Goal: Task Accomplishment & Management: Complete application form

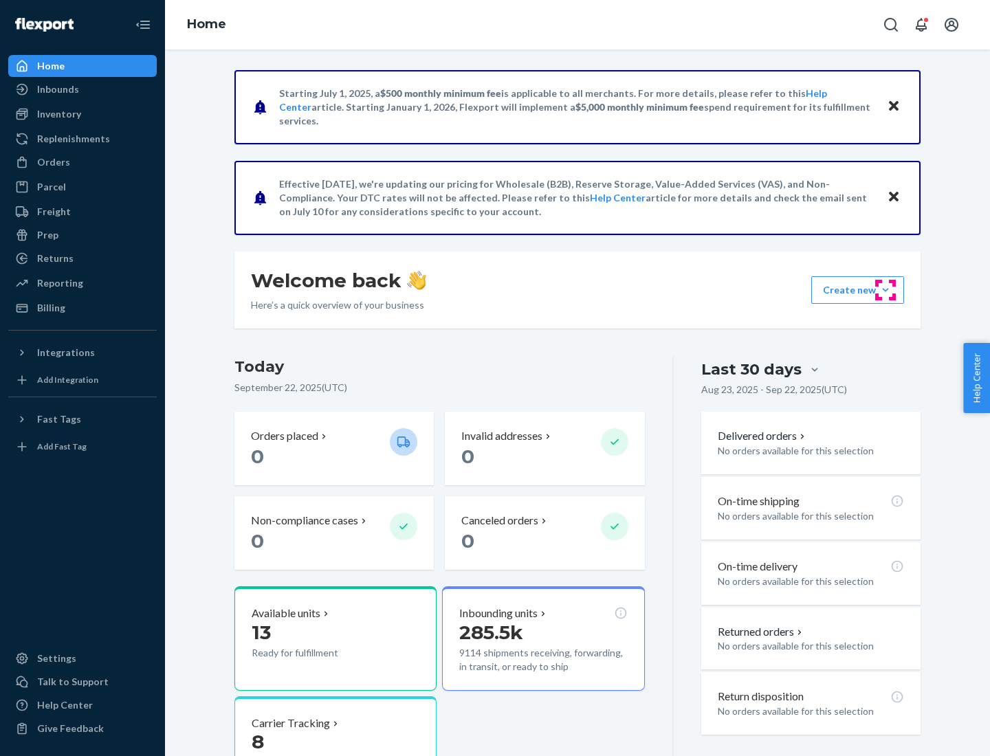
click at [885, 290] on button "Create new Create new inbound Create new order Create new product" at bounding box center [857, 289] width 93 height 27
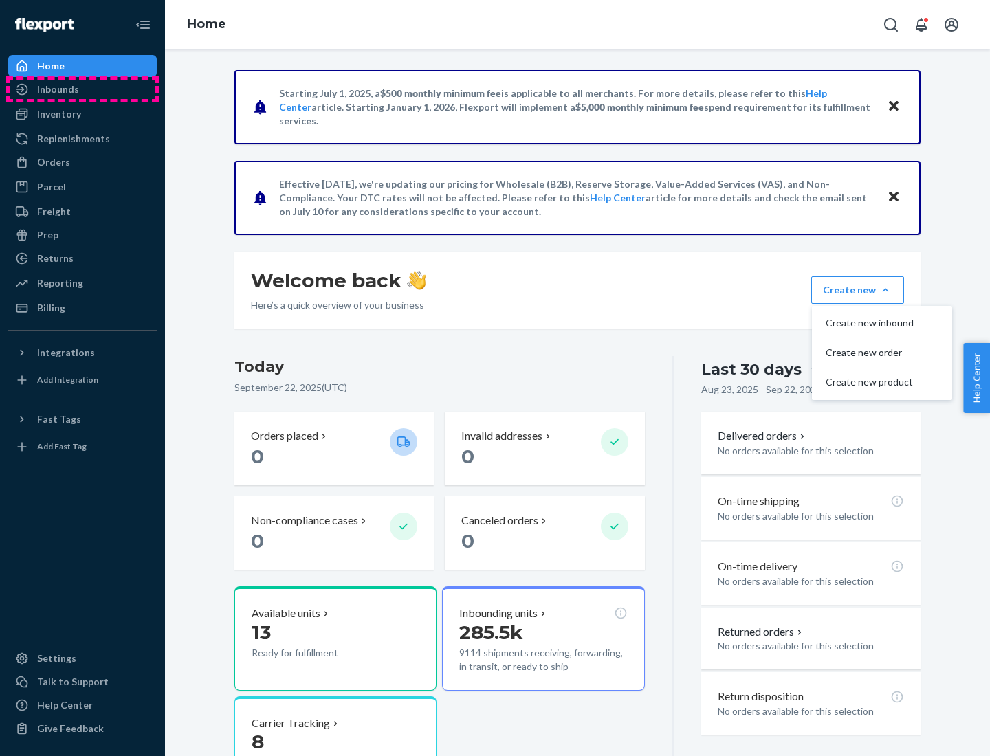
click at [82, 89] on div "Inbounds" at bounding box center [83, 89] width 146 height 19
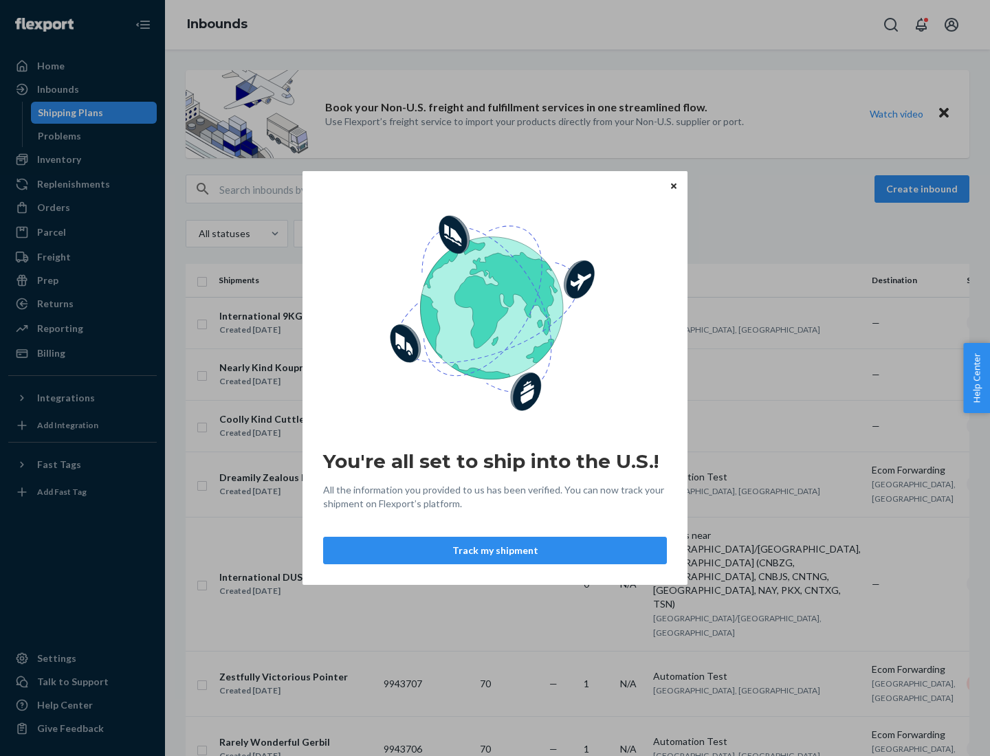
click at [82, 159] on div "You're all set to ship into the U.S.! All the information you provided to us ha…" at bounding box center [495, 378] width 990 height 756
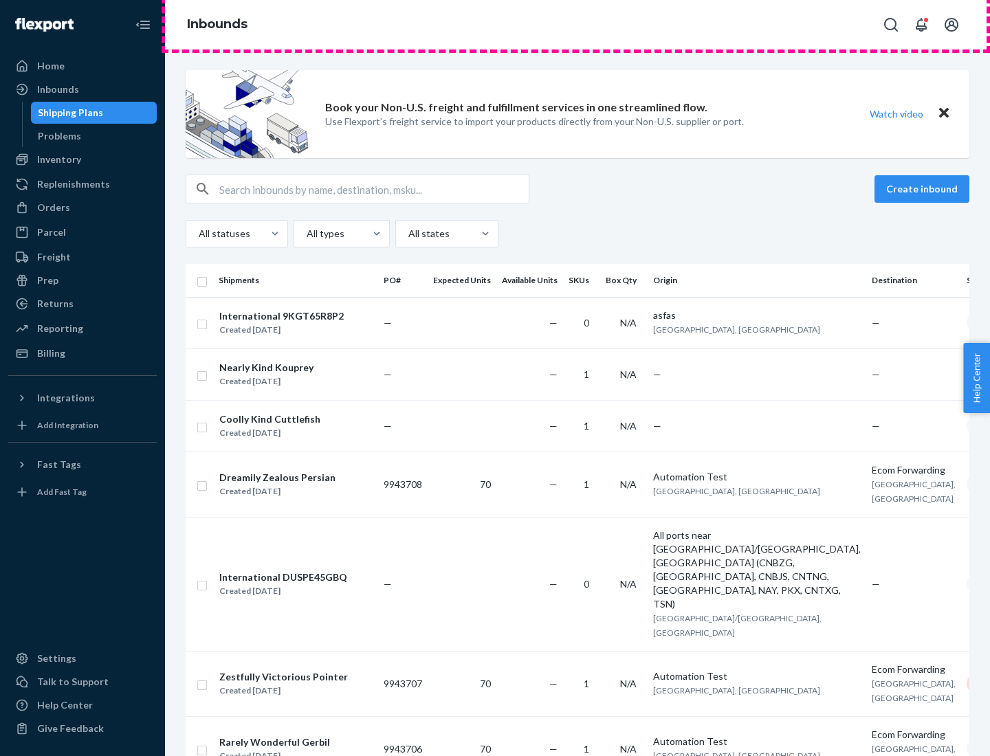
click at [577, 25] on div "Inbounds" at bounding box center [577, 24] width 825 height 49
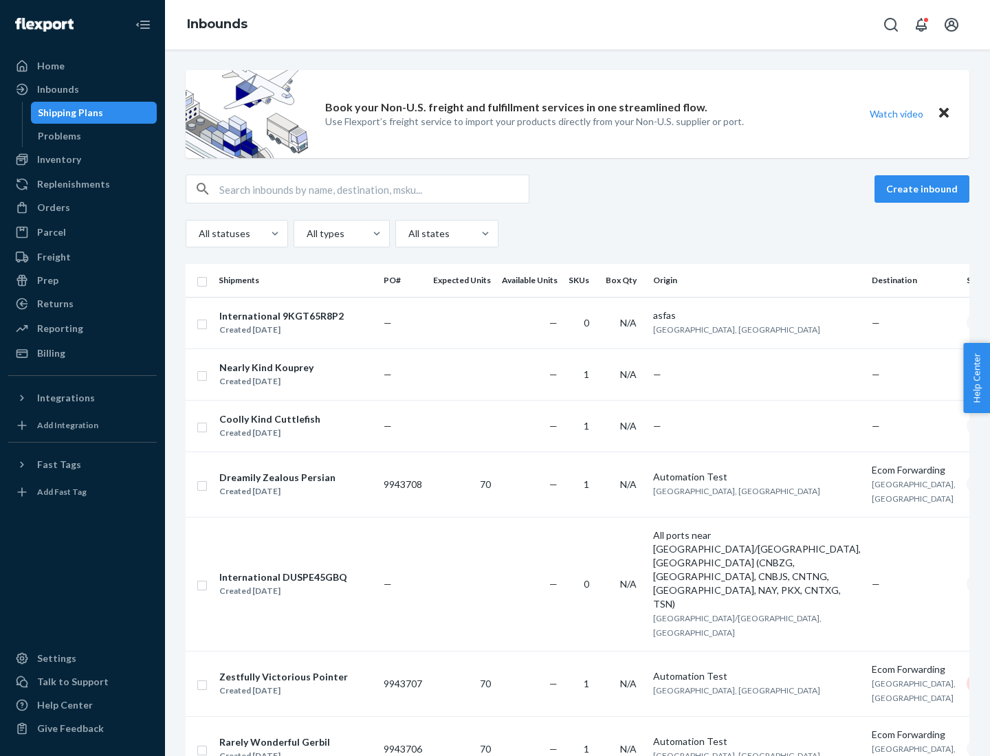
click at [577, 25] on div "Inbounds" at bounding box center [577, 24] width 825 height 49
click at [577, 234] on div "All statuses All types All states" at bounding box center [578, 233] width 784 height 27
click at [68, 113] on div "Shipping Plans" at bounding box center [70, 113] width 65 height 14
click at [924, 189] on button "Create inbound" at bounding box center [921, 188] width 95 height 27
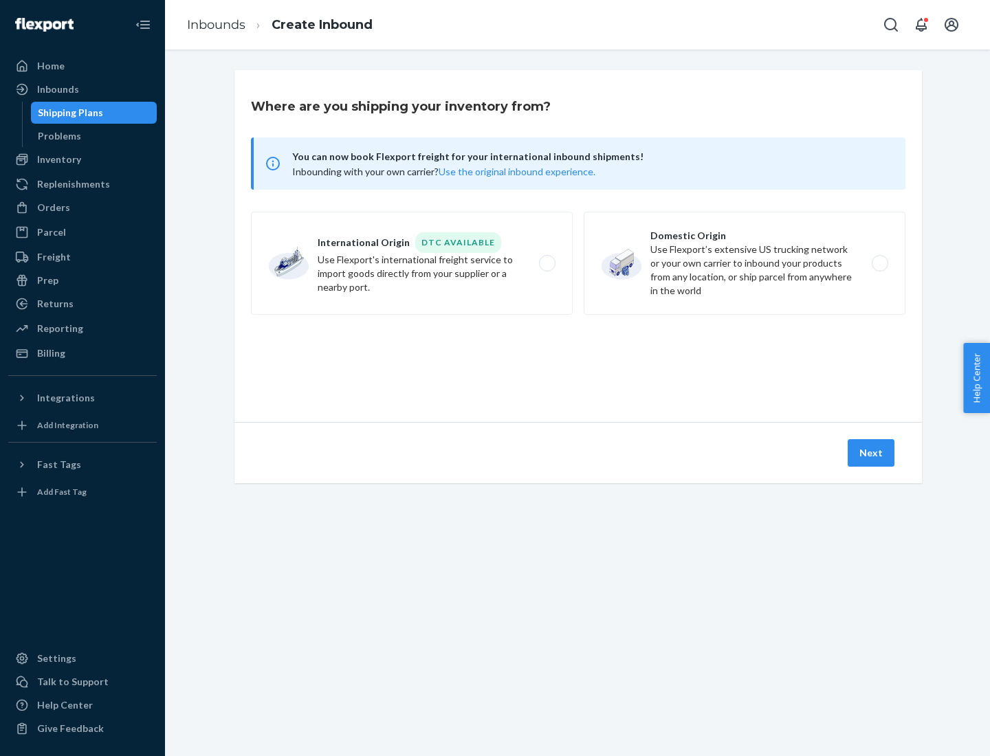
click at [412, 263] on label "International Origin DTC Available Use Flexport's international freight service…" at bounding box center [412, 263] width 322 height 103
click at [546, 263] on input "International Origin DTC Available Use Flexport's international freight service…" at bounding box center [550, 263] width 9 height 9
radio input "true"
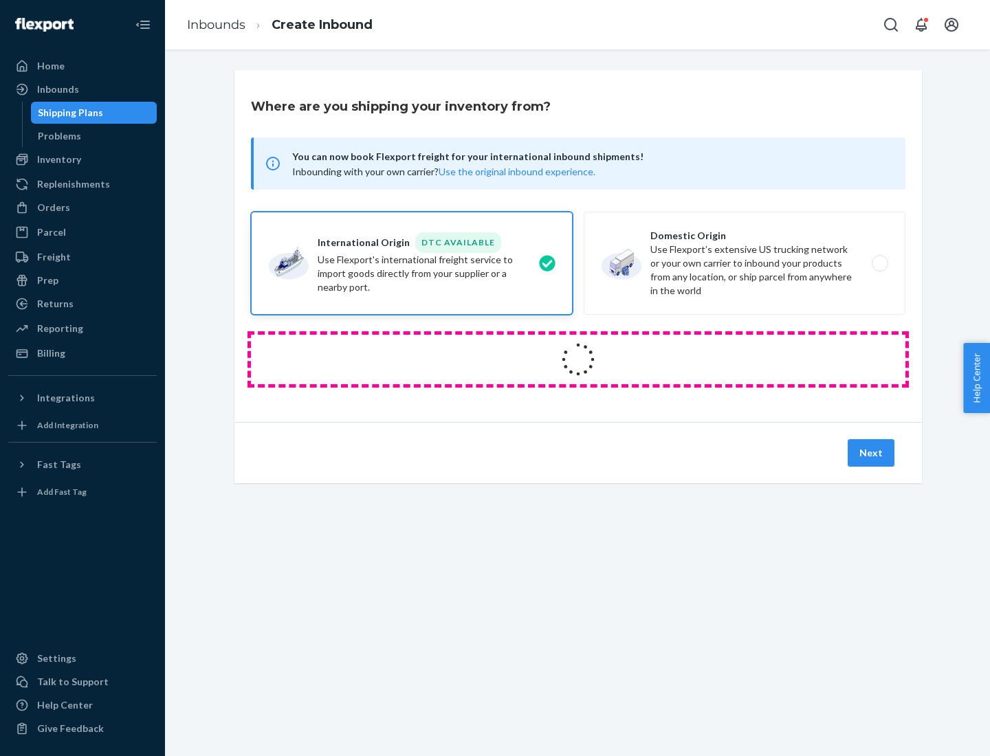
click at [578, 360] on icon at bounding box center [578, 360] width 44 height 44
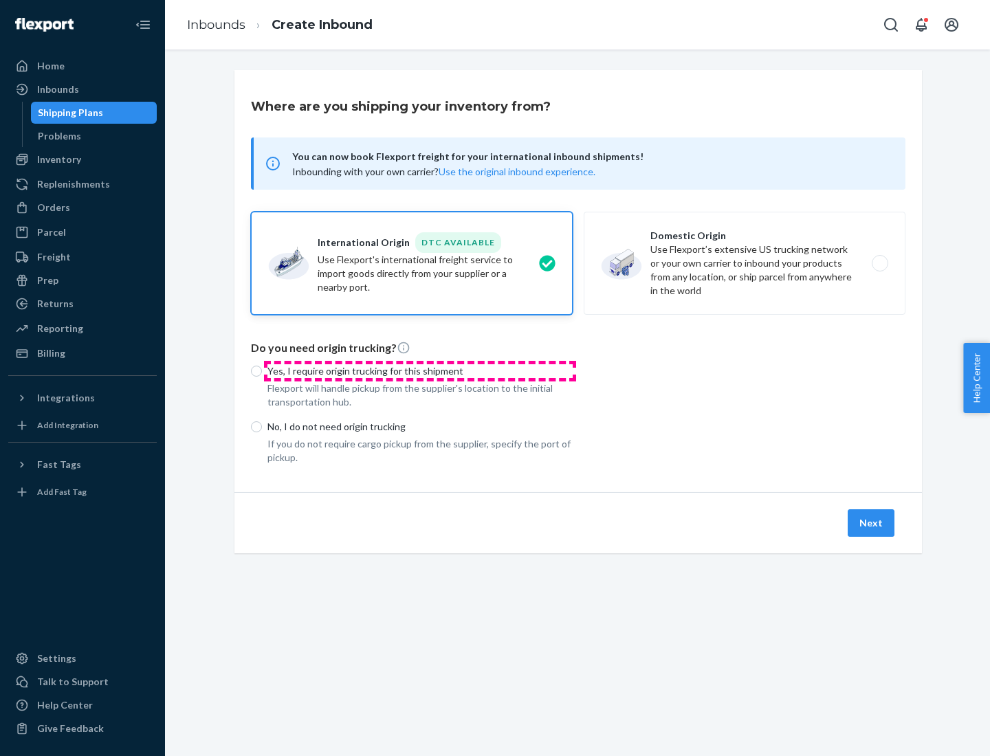
click at [420, 371] on p "Yes, I require origin trucking for this shipment" at bounding box center [419, 371] width 305 height 14
click at [262, 371] on input "Yes, I require origin trucking for this shipment" at bounding box center [256, 371] width 11 height 11
radio input "true"
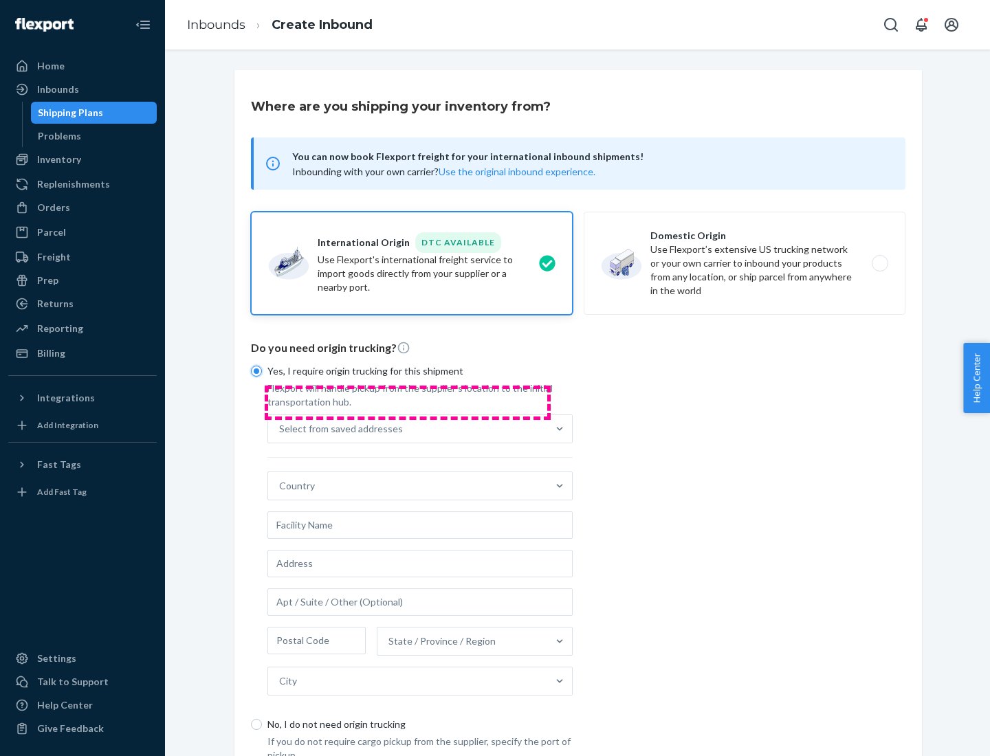
scroll to position [26, 0]
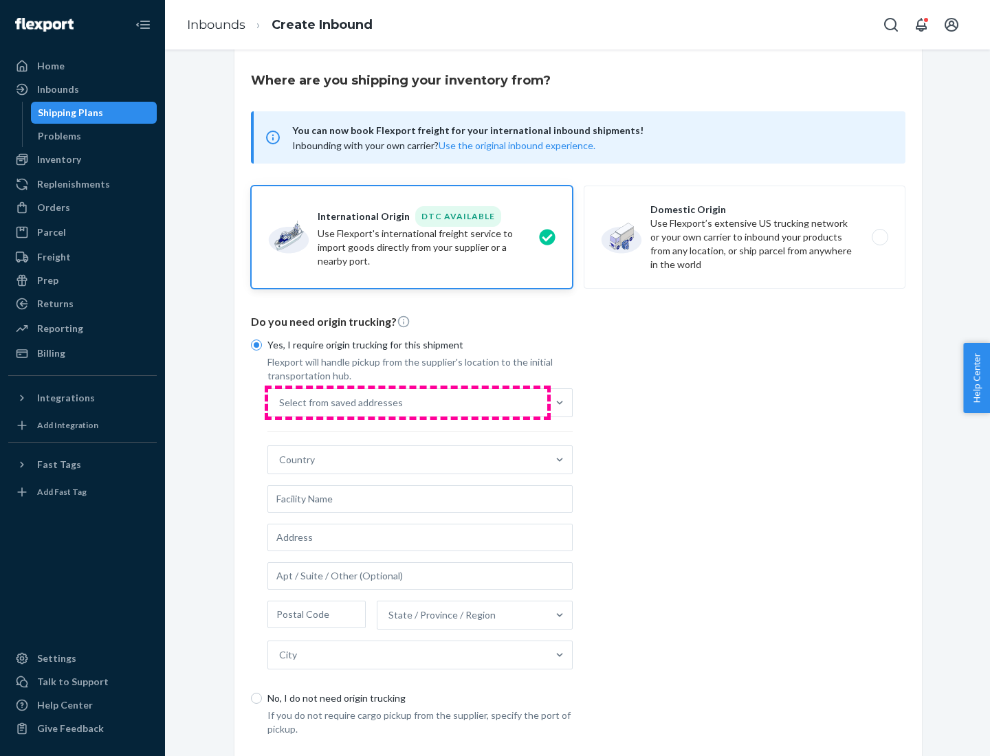
click at [408, 402] on div "Select from saved addresses" at bounding box center [407, 402] width 279 height 27
click at [280, 402] on input "Select from saved addresses" at bounding box center [279, 403] width 1 height 14
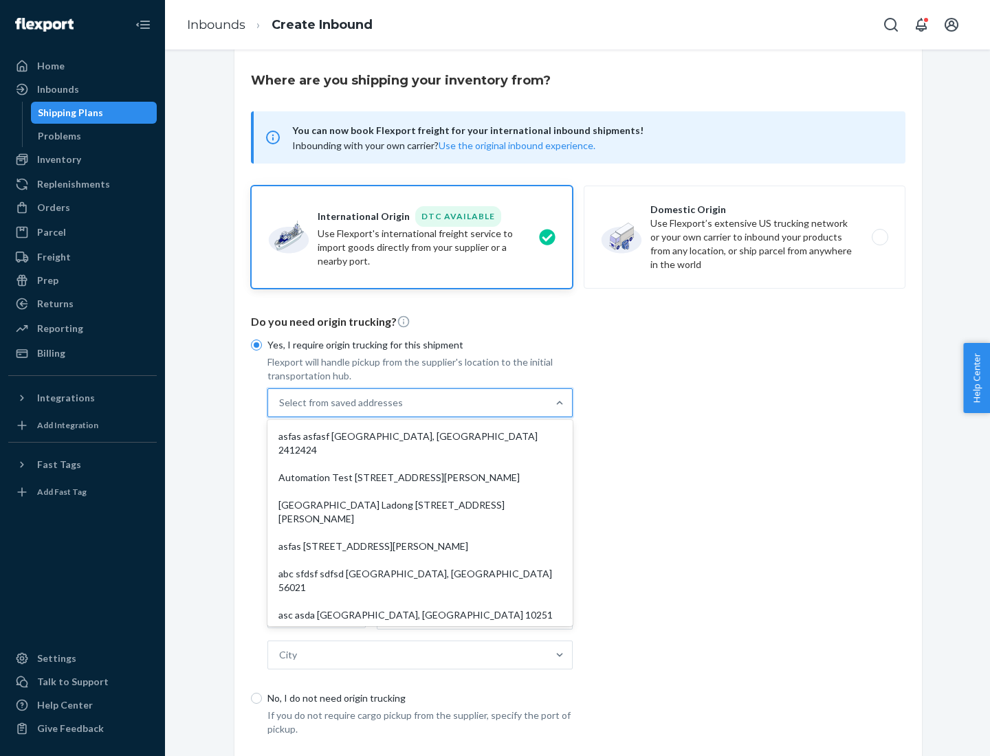
scroll to position [60, 0]
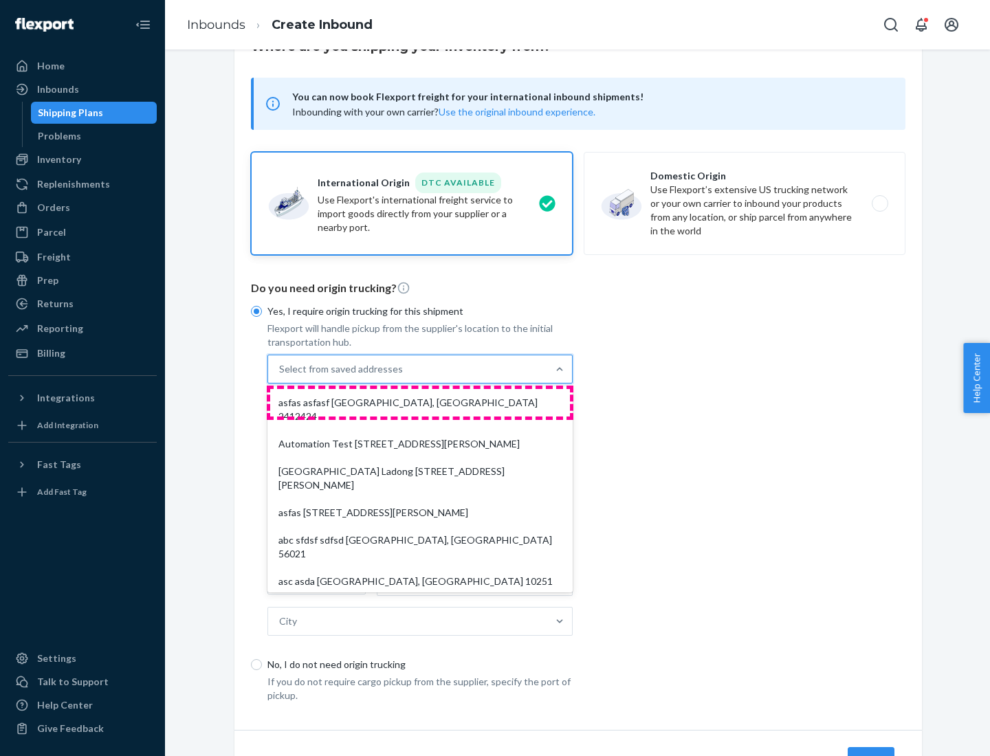
click at [420, 402] on div "asfas asfasf [GEOGRAPHIC_DATA], [GEOGRAPHIC_DATA] 2412424" at bounding box center [420, 409] width 300 height 41
click at [280, 376] on input "option asfas asfasf [GEOGRAPHIC_DATA], [GEOGRAPHIC_DATA] 2412424 focused, 1 of …" at bounding box center [279, 369] width 1 height 14
type input "asfas"
type input "asfasf"
type input "2412424"
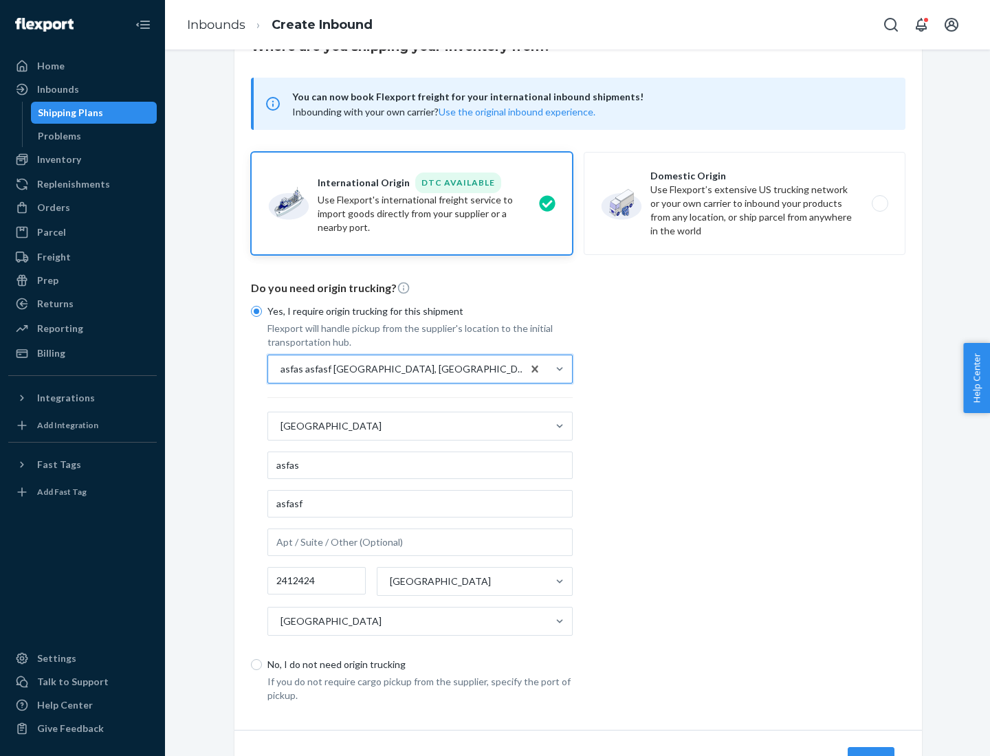
scroll to position [128, 0]
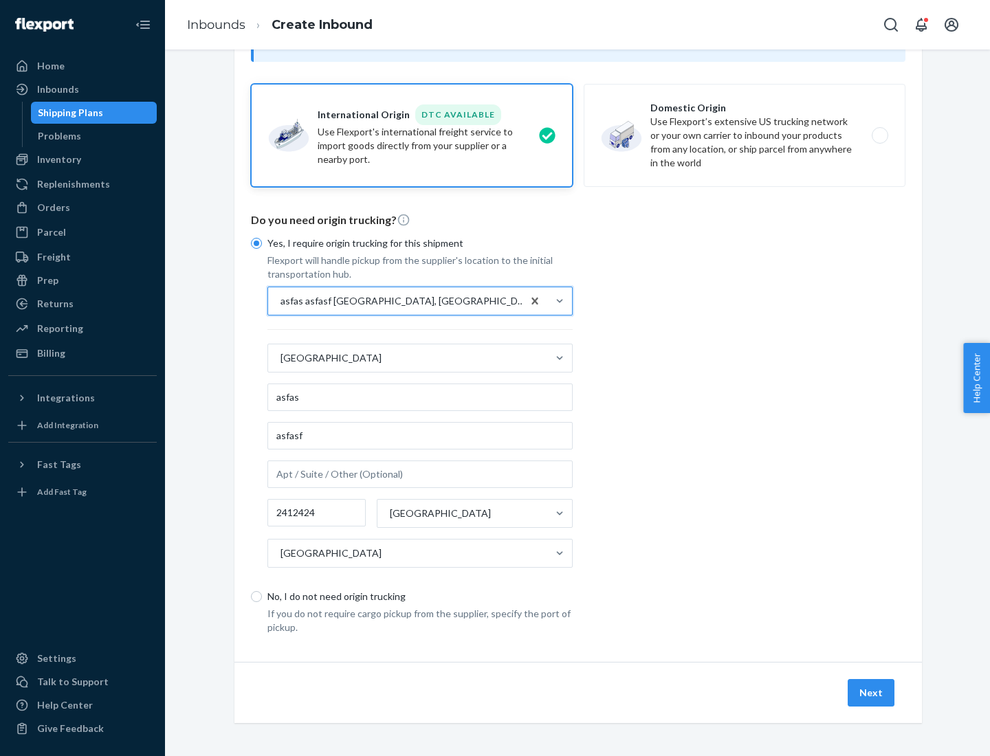
click at [872, 692] on button "Next" at bounding box center [871, 692] width 47 height 27
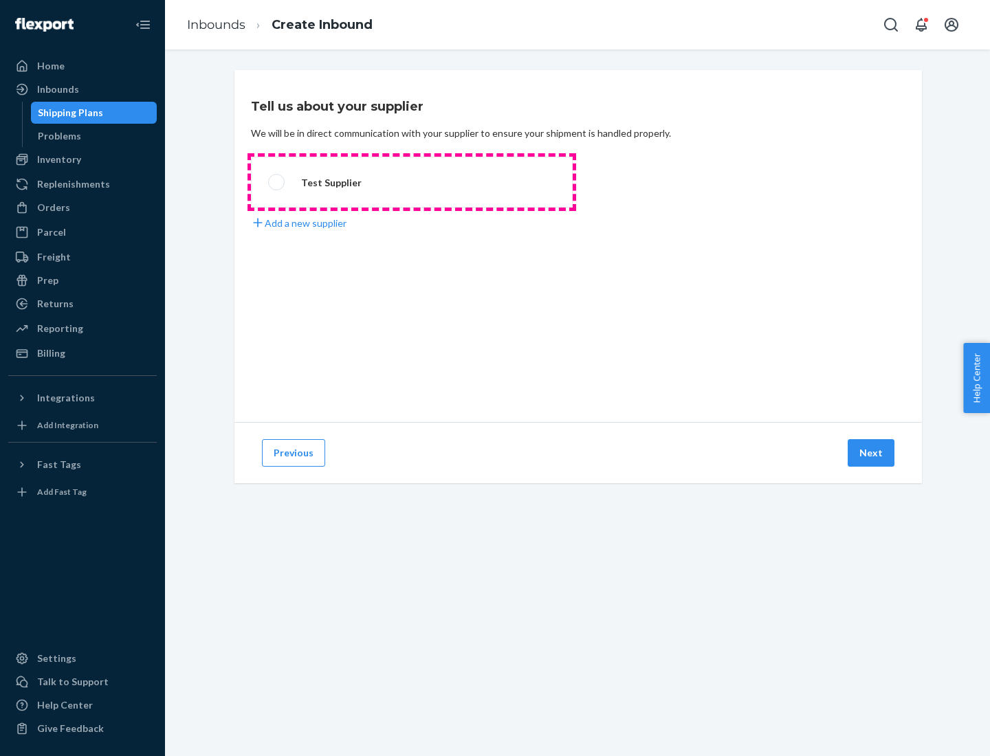
click at [412, 182] on label "Test Supplier" at bounding box center [412, 182] width 322 height 51
click at [277, 182] on input "Test Supplier" at bounding box center [272, 182] width 9 height 9
radio input "true"
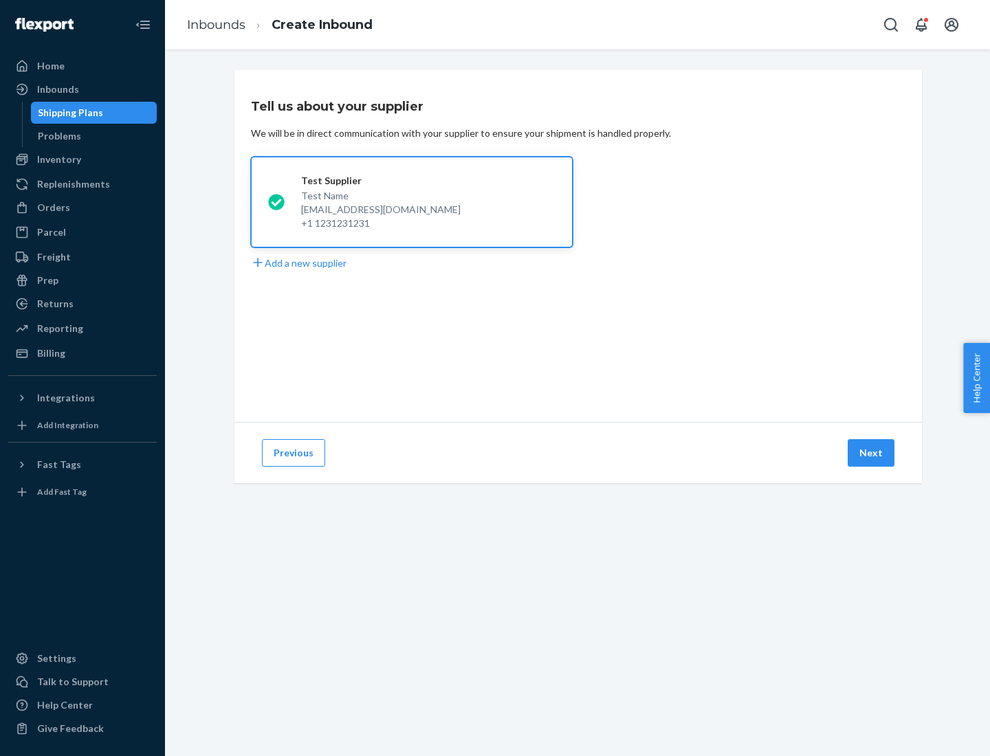
click at [872, 453] on button "Next" at bounding box center [871, 452] width 47 height 27
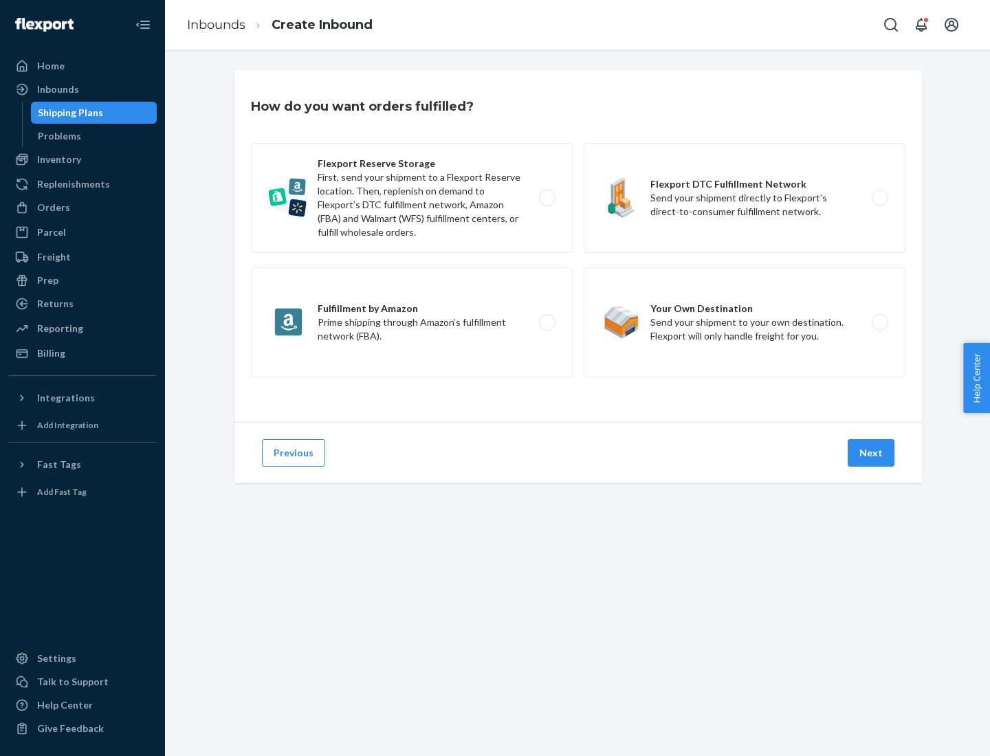
click at [412, 322] on label "Fulfillment by Amazon Prime shipping through Amazon’s fulfillment network (FBA)." at bounding box center [412, 322] width 322 height 110
click at [546, 322] on input "Fulfillment by Amazon Prime shipping through Amazon’s fulfillment network (FBA)." at bounding box center [550, 322] width 9 height 9
radio input "true"
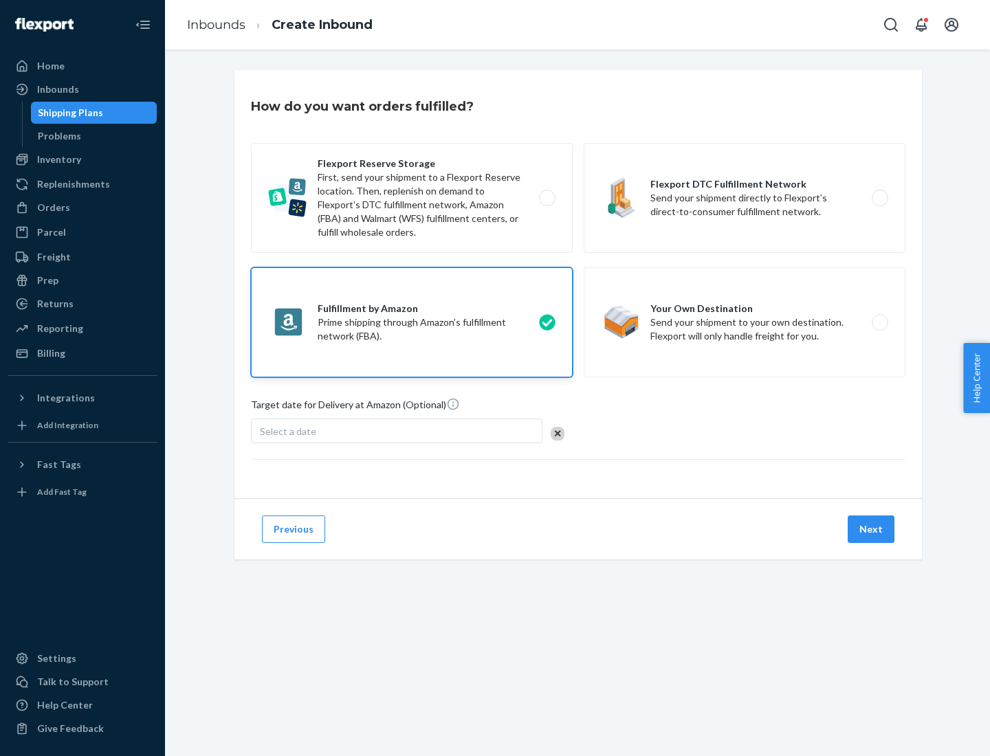
click at [872, 529] on button "Next" at bounding box center [871, 529] width 47 height 27
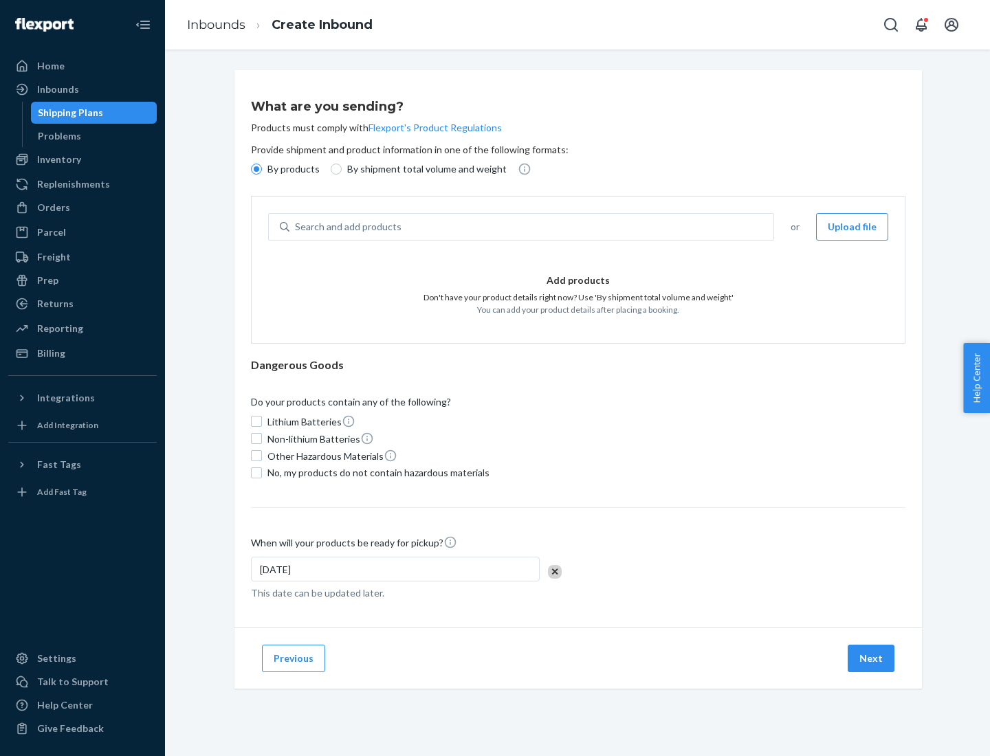
click at [423, 169] on p "By shipment total volume and weight" at bounding box center [426, 169] width 159 height 14
click at [342, 169] on input "By shipment total volume and weight" at bounding box center [336, 169] width 11 height 11
radio input "true"
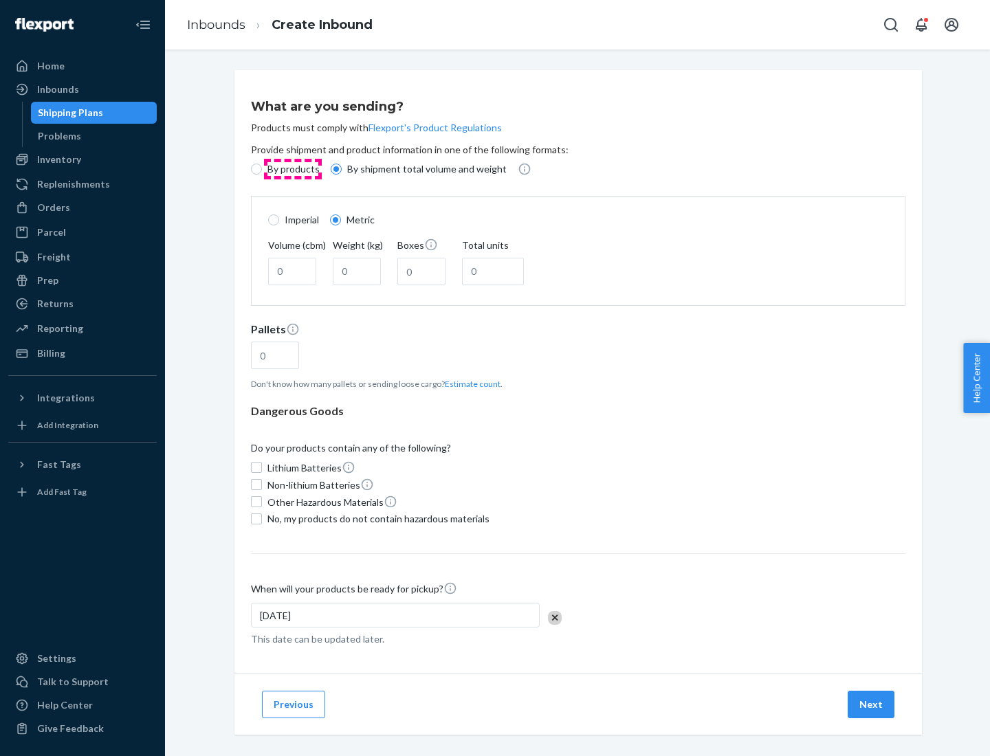
click at [292, 169] on p "By products" at bounding box center [293, 169] width 52 height 14
click at [262, 169] on input "By products" at bounding box center [256, 169] width 11 height 11
radio input "true"
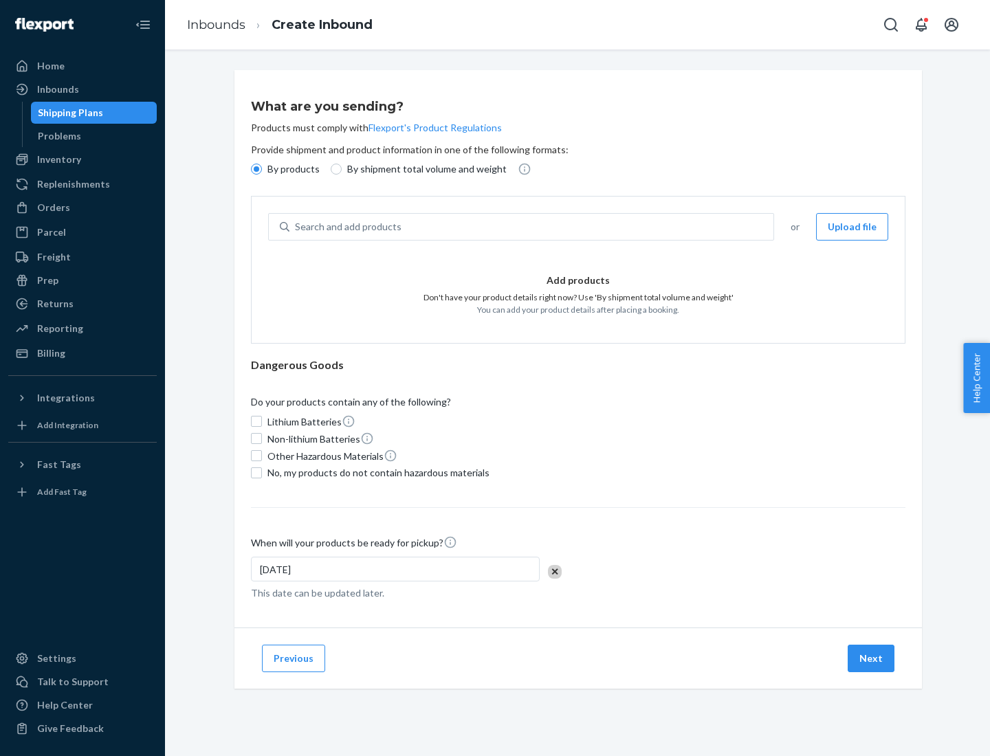
click at [532, 227] on div "Search and add products" at bounding box center [531, 226] width 484 height 25
click at [296, 227] on input "Search and add products" at bounding box center [295, 227] width 1 height 14
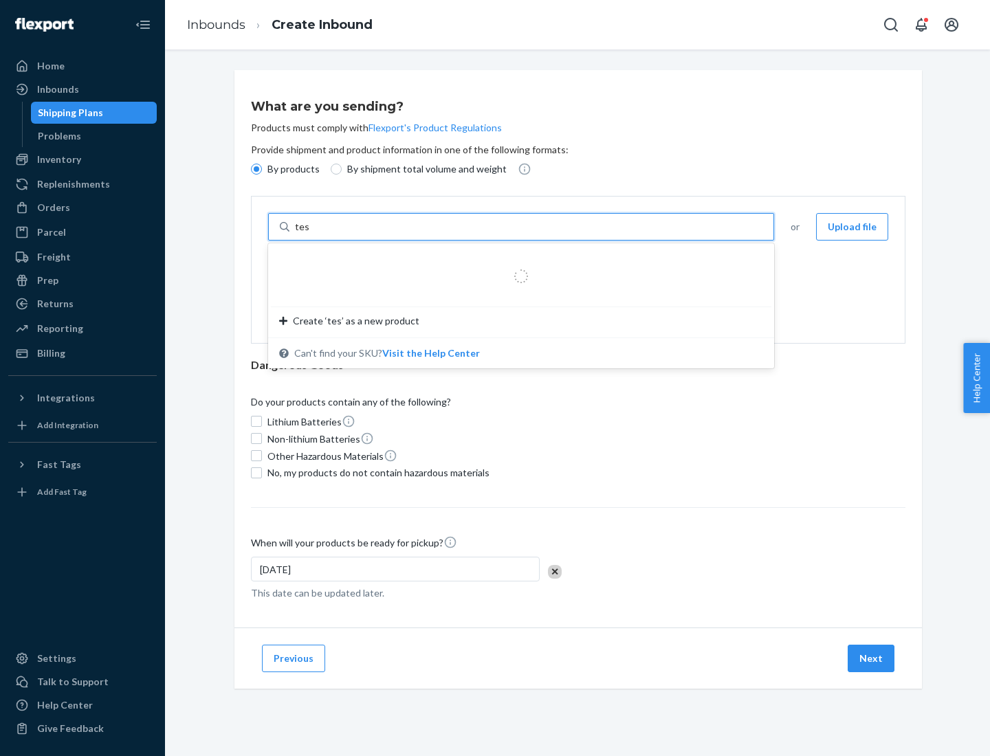
type input "test"
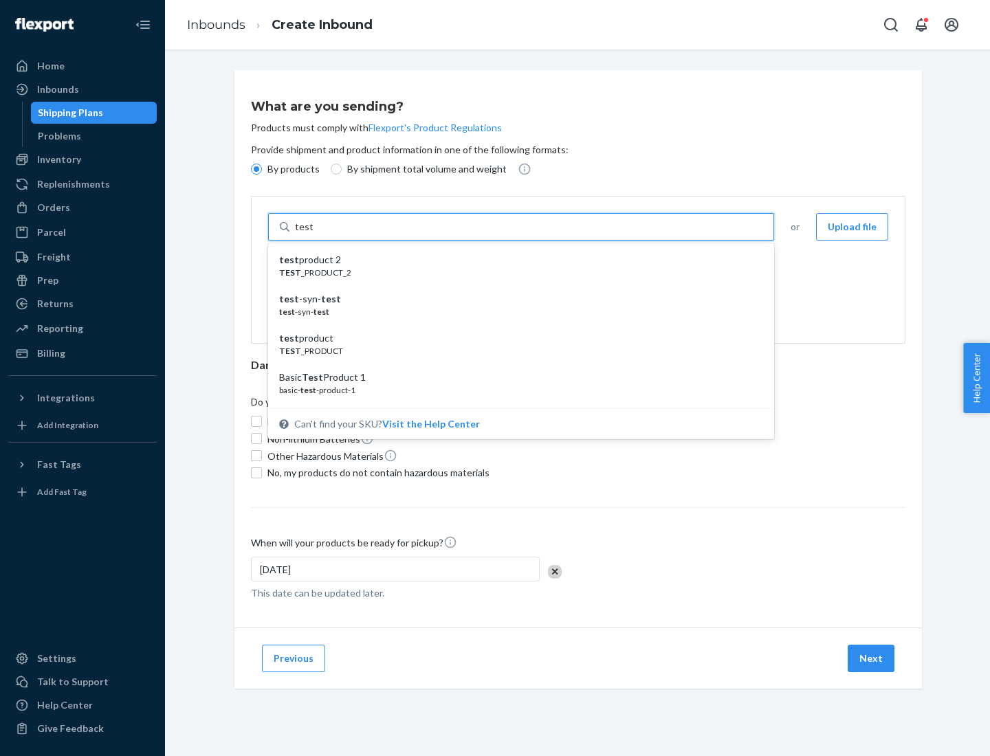
click at [516, 260] on div "test product 2" at bounding box center [515, 260] width 473 height 14
click at [313, 234] on input "test" at bounding box center [304, 227] width 18 height 14
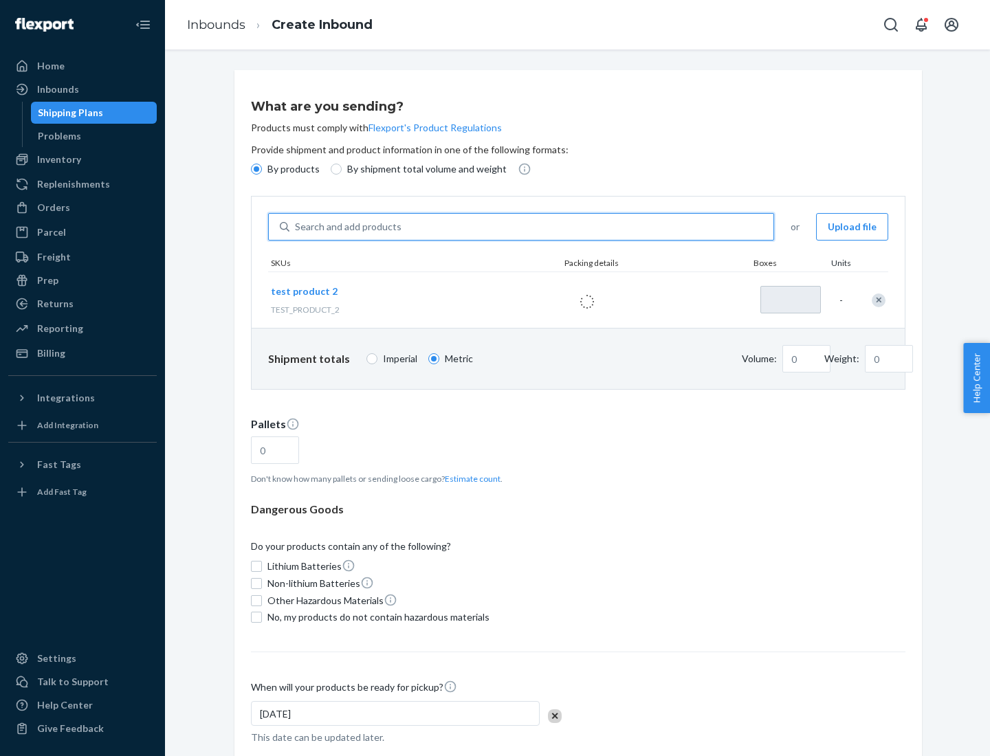
type input "1"
type input "0.02"
type input "22.23"
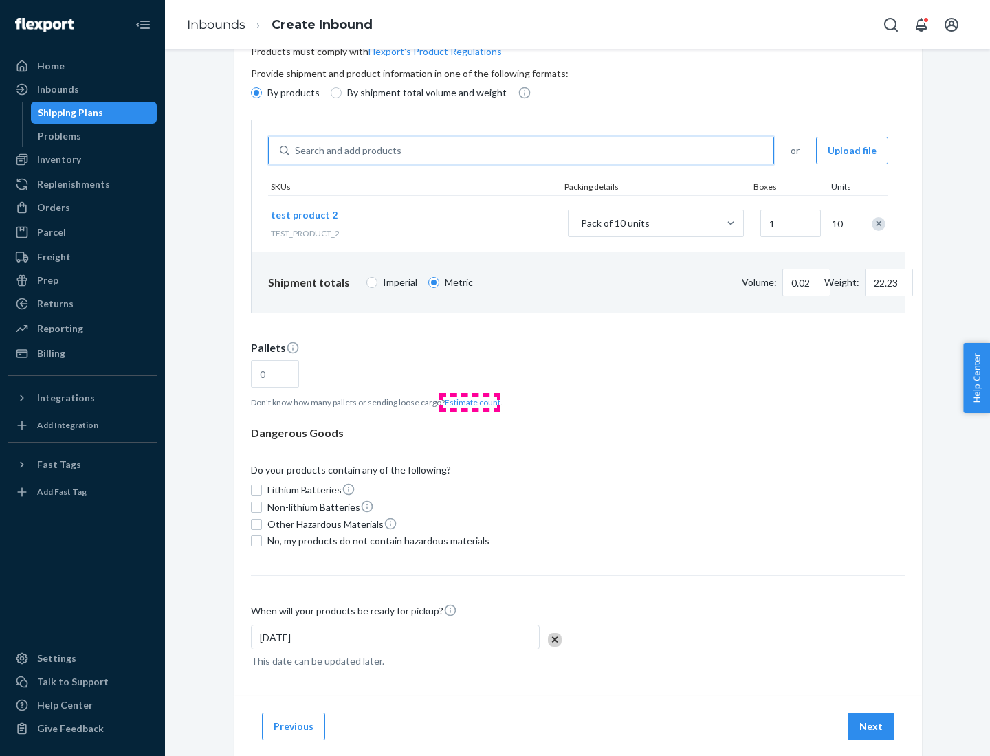
click at [470, 402] on button "Estimate count" at bounding box center [473, 403] width 56 height 12
type input "1"
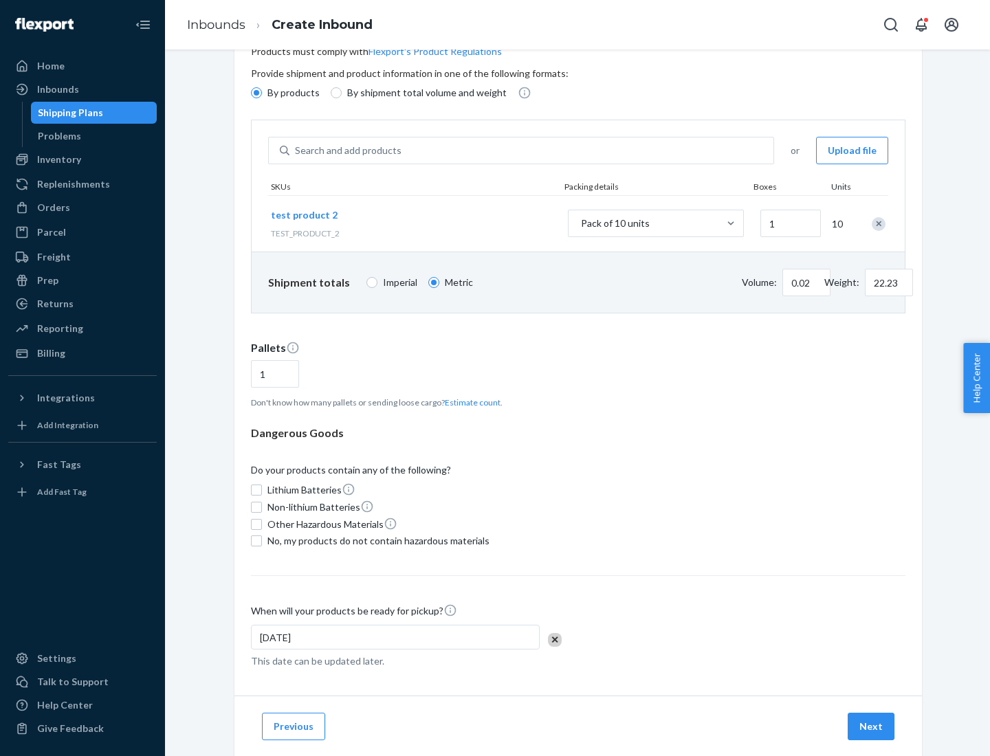
scroll to position [110, 0]
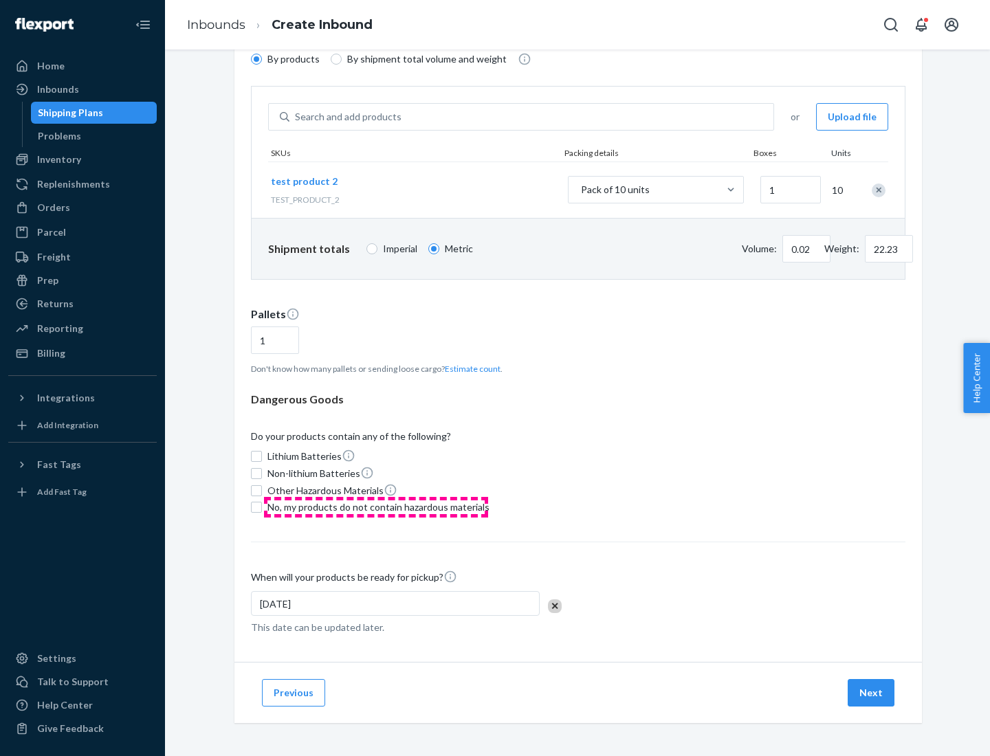
click at [376, 507] on span "No, my products do not contain hazardous materials" at bounding box center [378, 507] width 222 height 14
click at [262, 507] on input "No, my products do not contain hazardous materials" at bounding box center [256, 507] width 11 height 11
checkbox input "true"
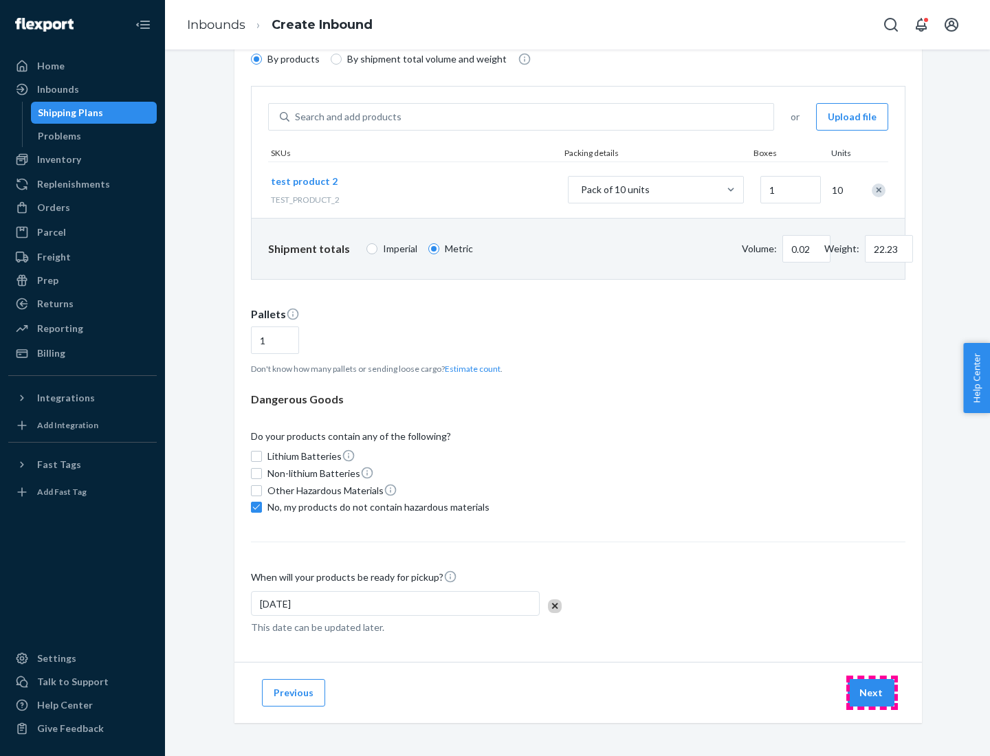
click at [872, 693] on button "Next" at bounding box center [871, 692] width 47 height 27
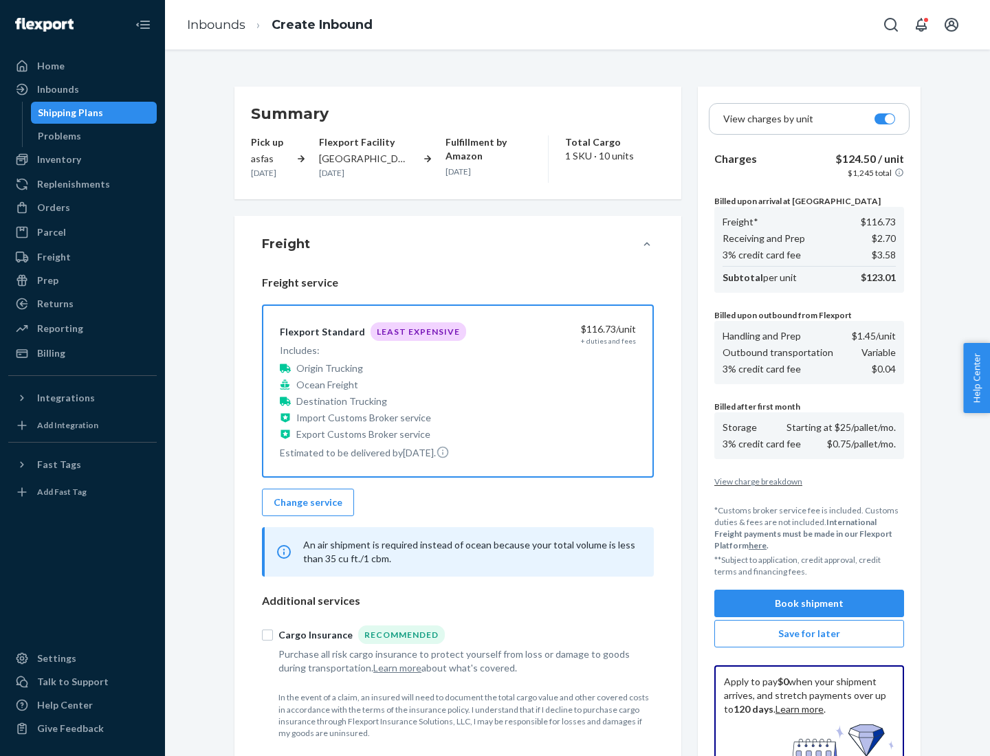
scroll to position [201, 0]
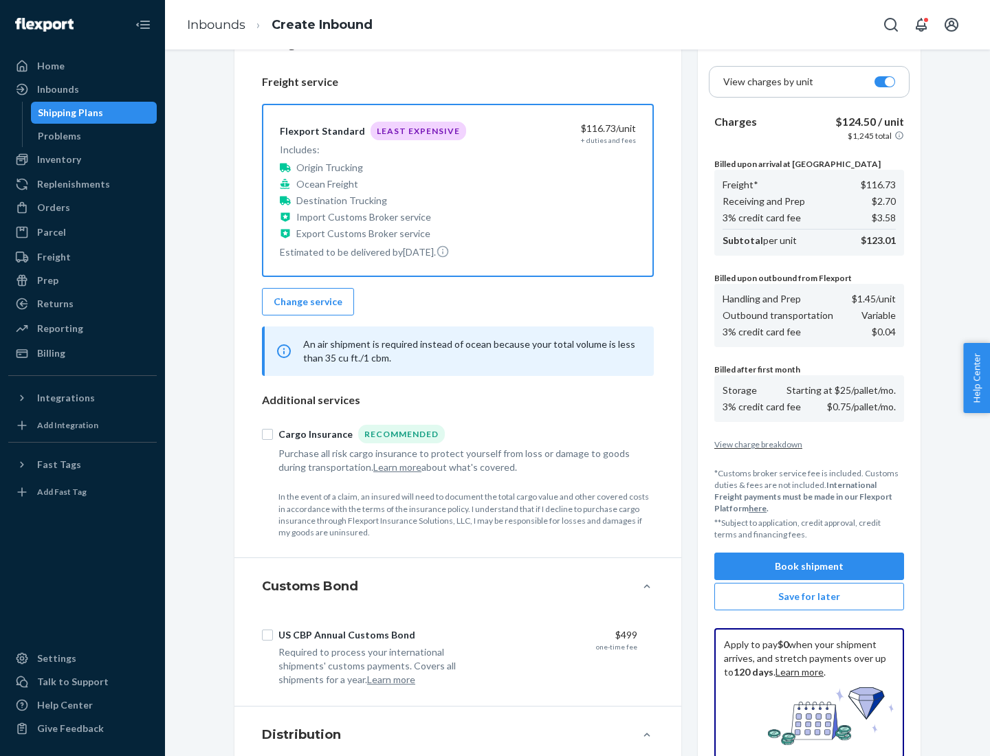
click at [809, 566] on button "Book shipment" at bounding box center [809, 566] width 190 height 27
